Goal: Find specific page/section: Find specific page/section

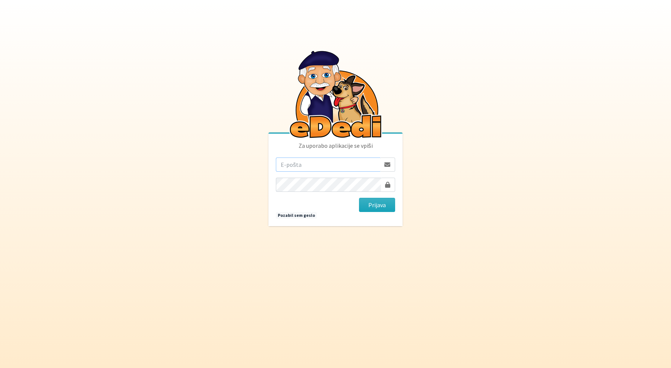
paste input "[EMAIL_ADDRESS][DOMAIN_NAME]"
type input "[EMAIL_ADDRESS][DOMAIN_NAME]"
click at [372, 208] on button "Prijava" at bounding box center [377, 205] width 36 height 14
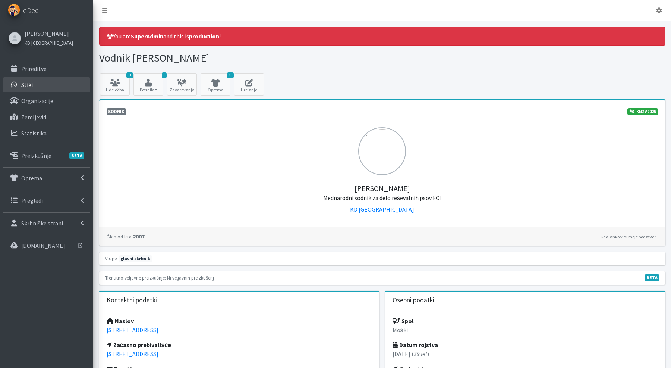
click at [59, 87] on link "Stiki" at bounding box center [46, 84] width 87 height 15
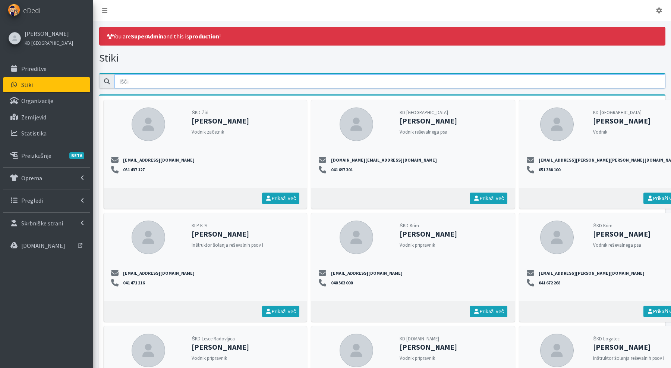
click at [332, 77] on input "email" at bounding box center [389, 81] width 551 height 14
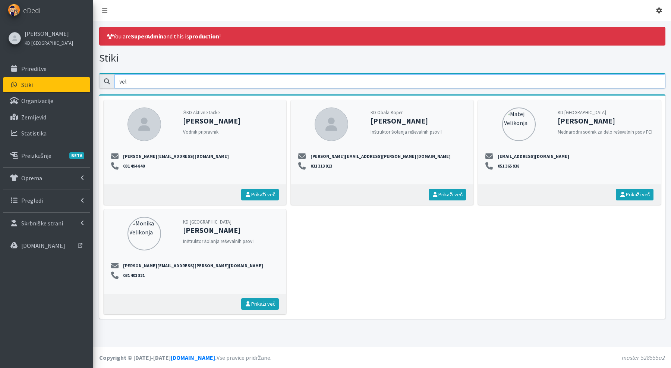
type input "vel"
click at [661, 6] on link at bounding box center [659, 10] width 18 height 15
click at [633, 47] on link "Odjavi se" at bounding box center [638, 46] width 60 height 12
